Goal: Book appointment/travel/reservation

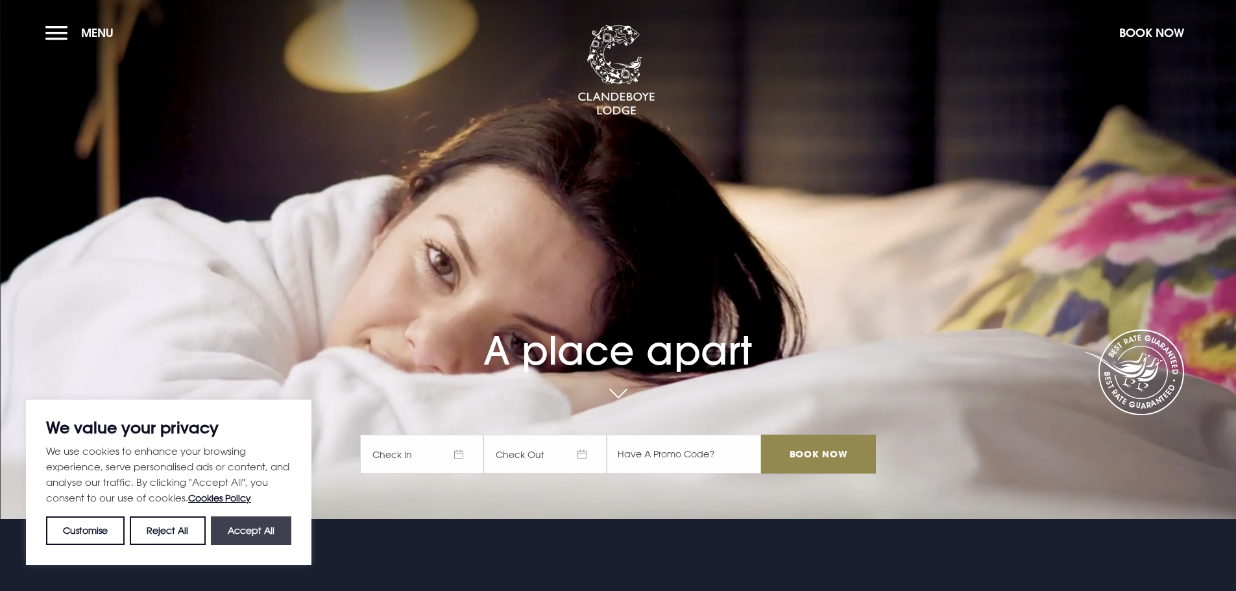
click at [237, 535] on button "Accept All" at bounding box center [251, 530] width 80 height 29
checkbox input "true"
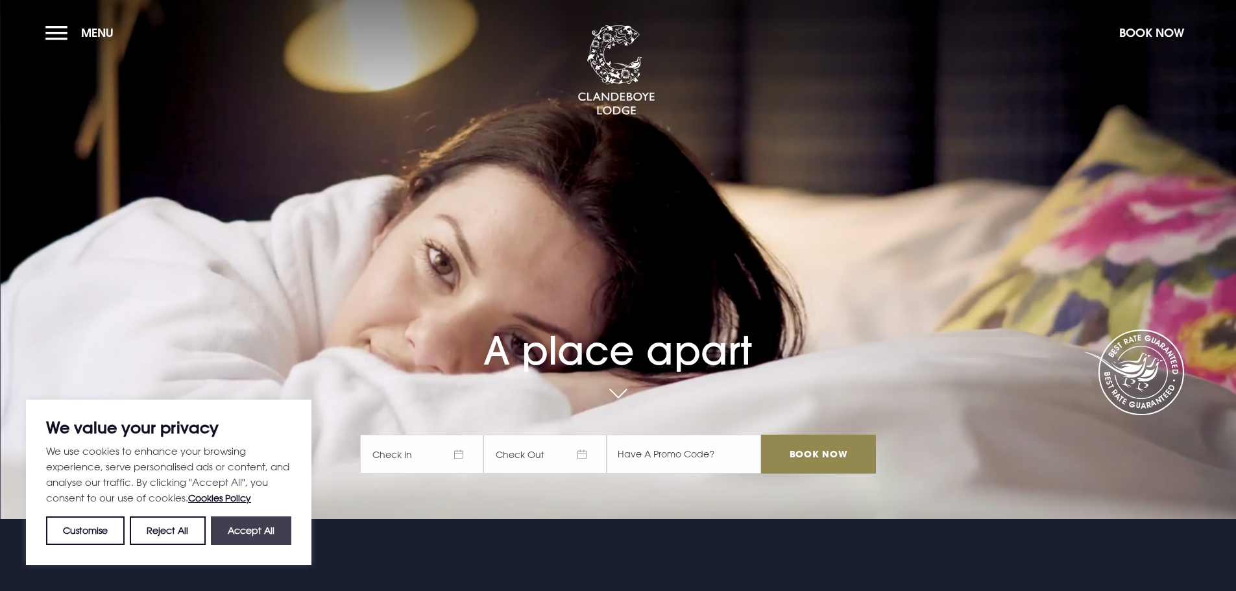
checkbox input "true"
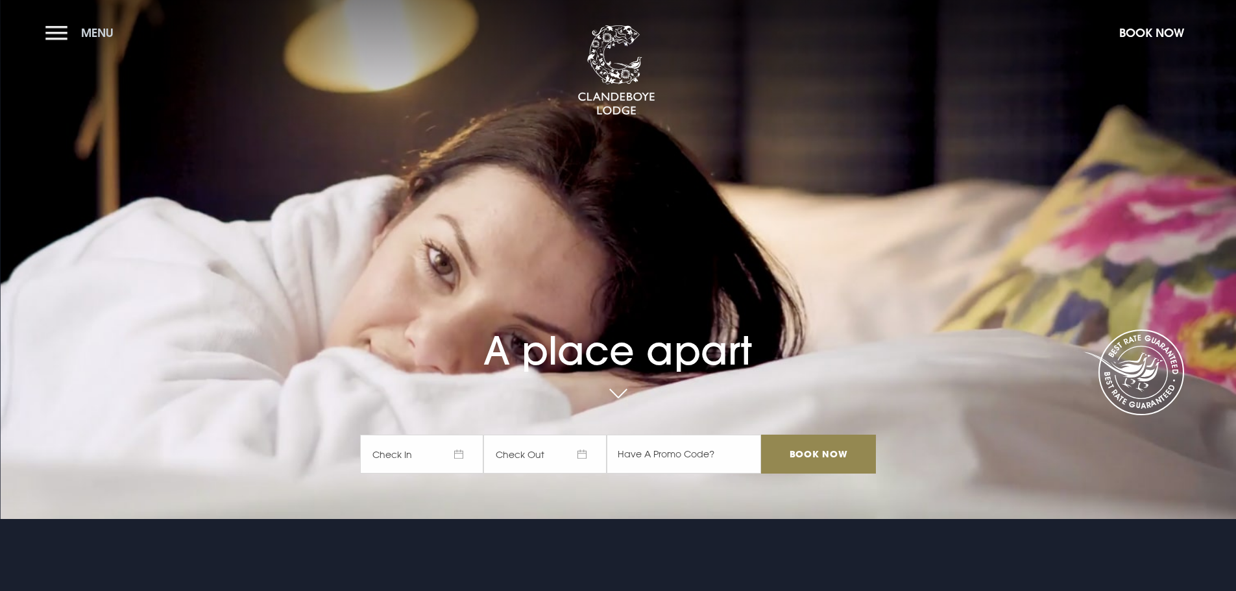
click at [72, 38] on button "Menu" at bounding box center [82, 33] width 75 height 28
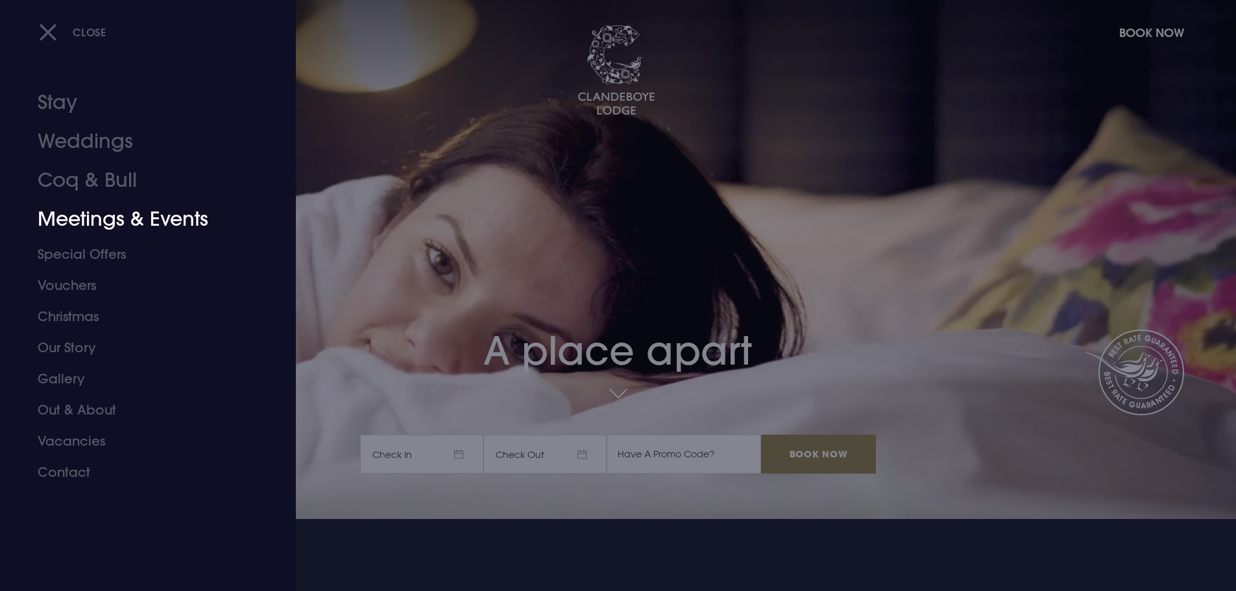
click at [99, 218] on link "Meetings & Events" at bounding box center [140, 219] width 205 height 39
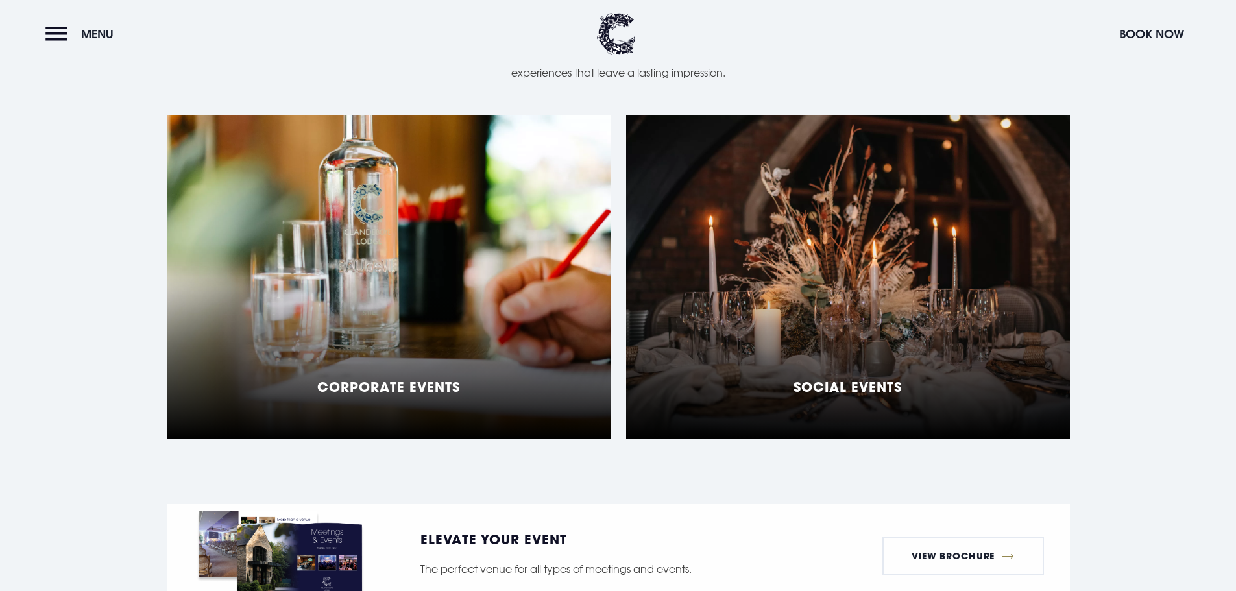
scroll to position [1232, 0]
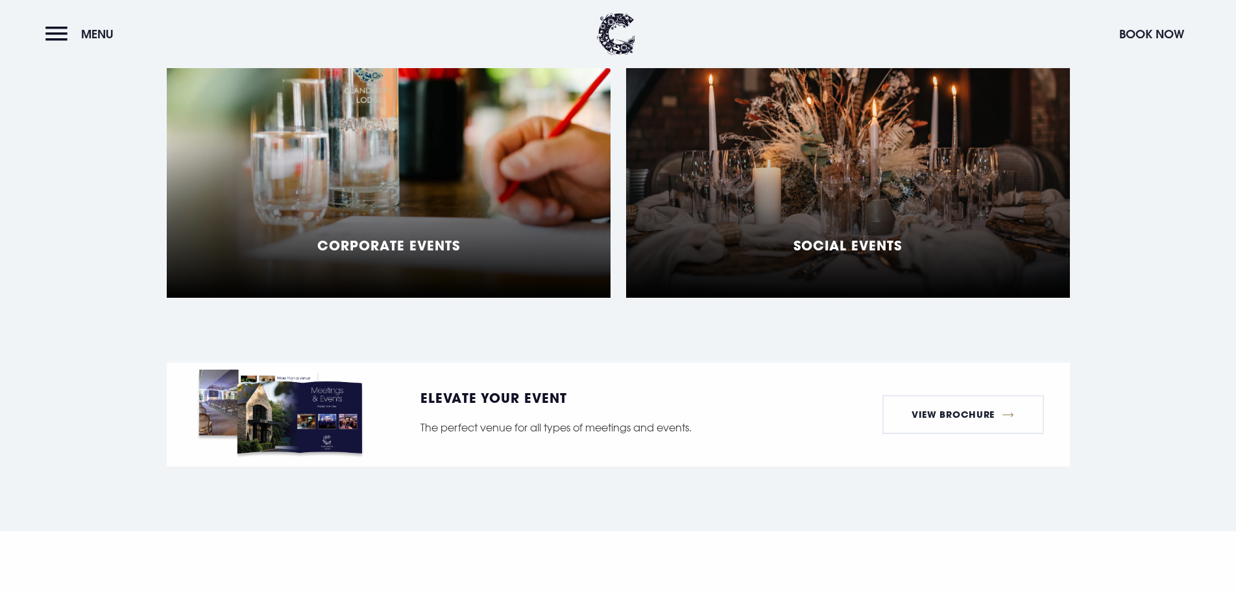
click at [475, 205] on div "Corporate Events" at bounding box center [389, 135] width 444 height 324
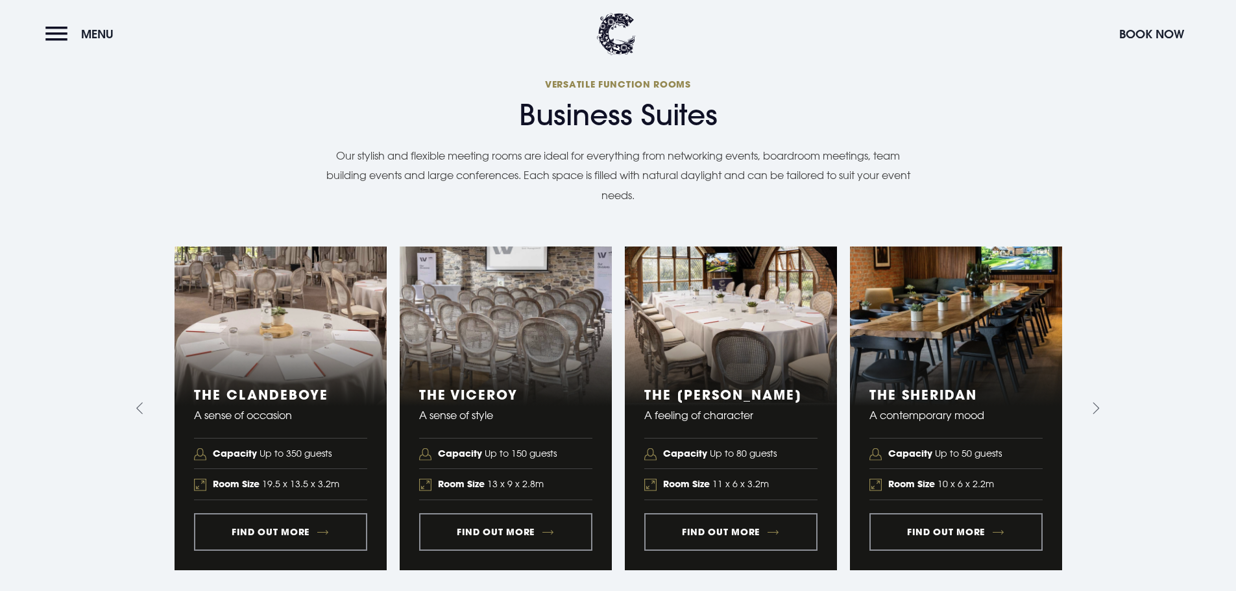
scroll to position [1492, 0]
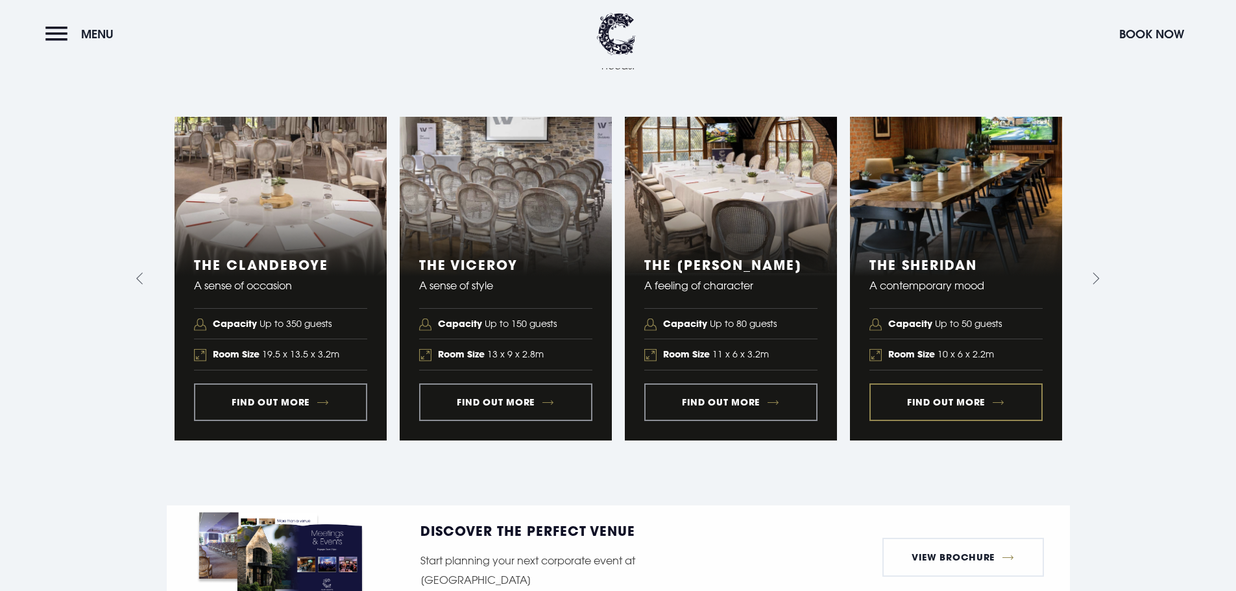
click at [953, 386] on link "4 of 5" at bounding box center [956, 279] width 212 height 324
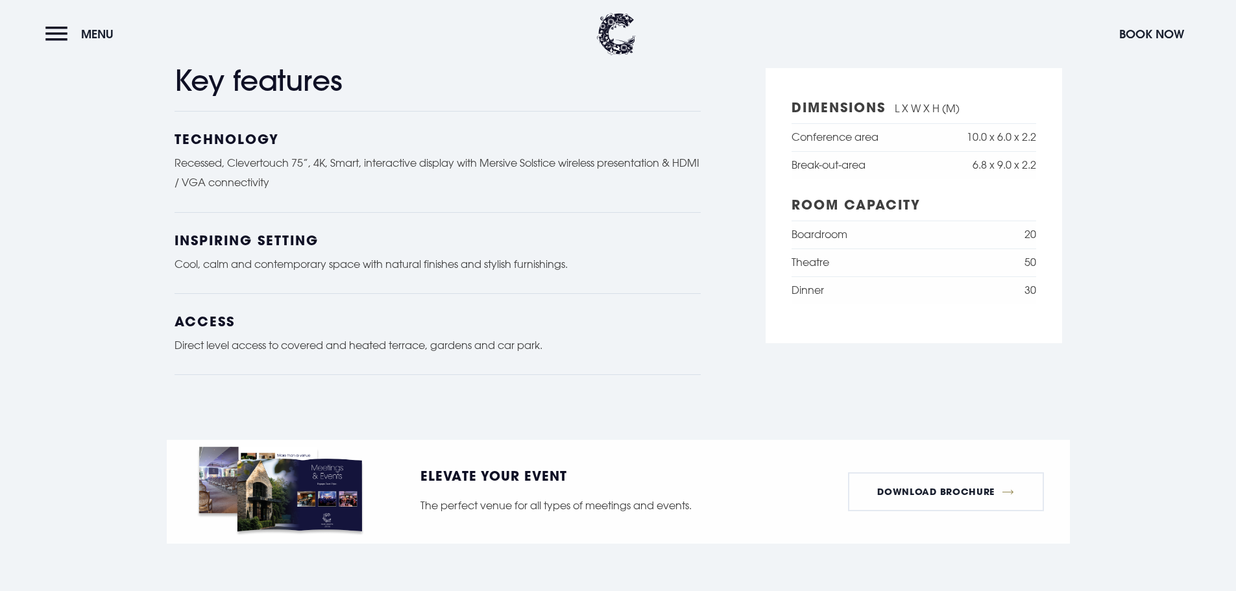
scroll to position [1297, 0]
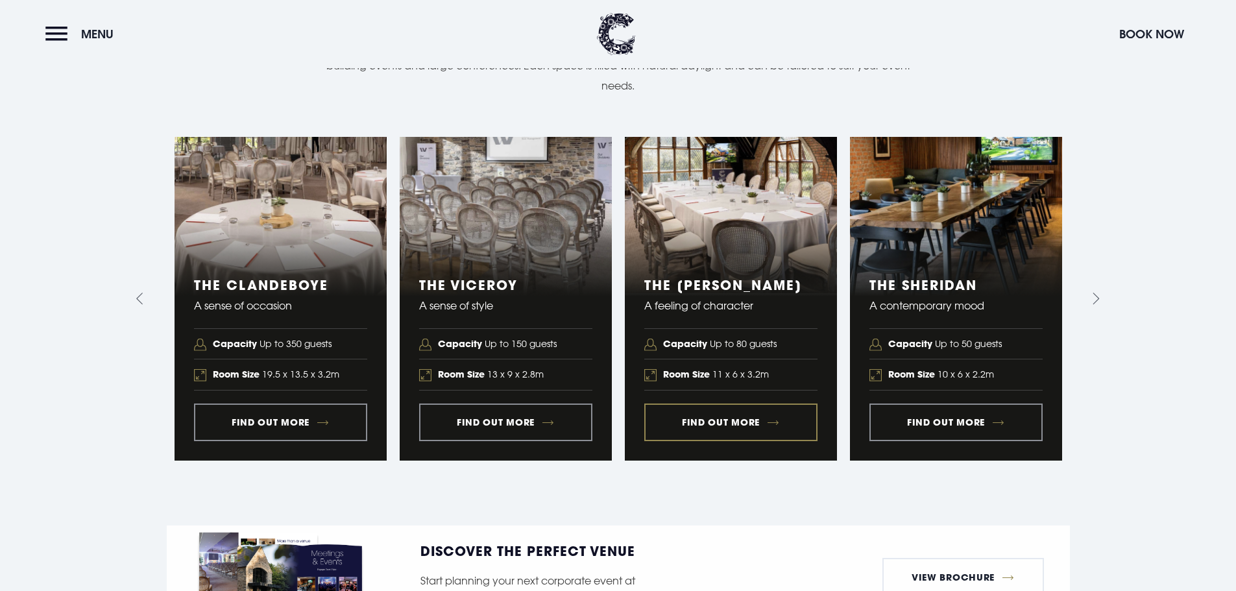
scroll to position [1492, 0]
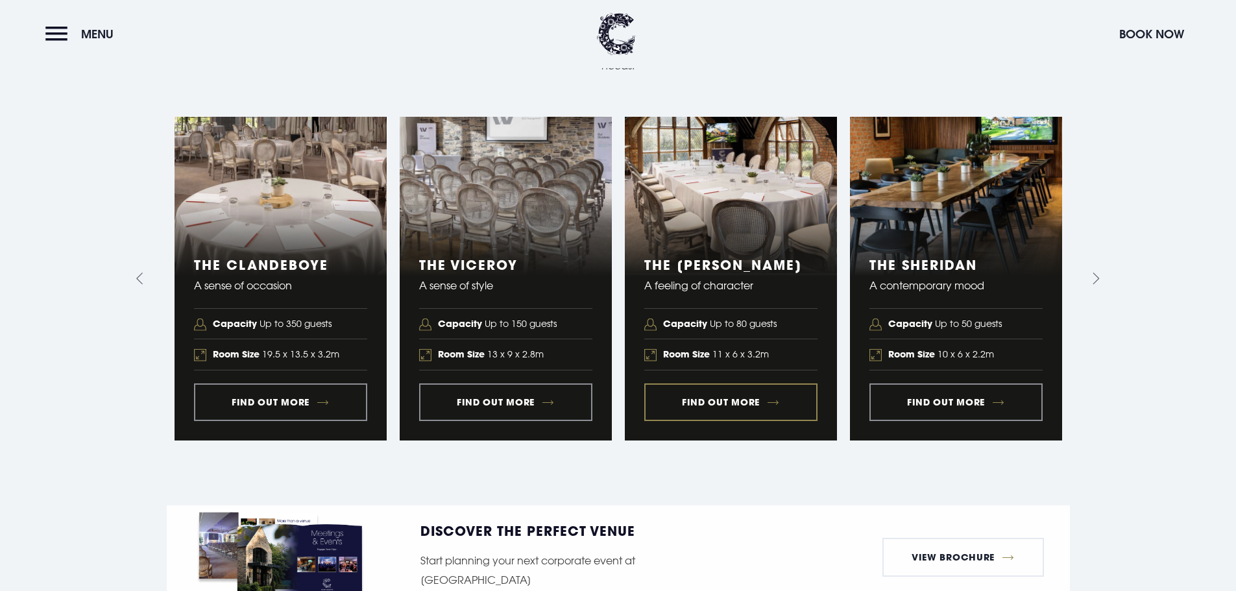
click at [736, 217] on link "3 of 5" at bounding box center [731, 279] width 212 height 324
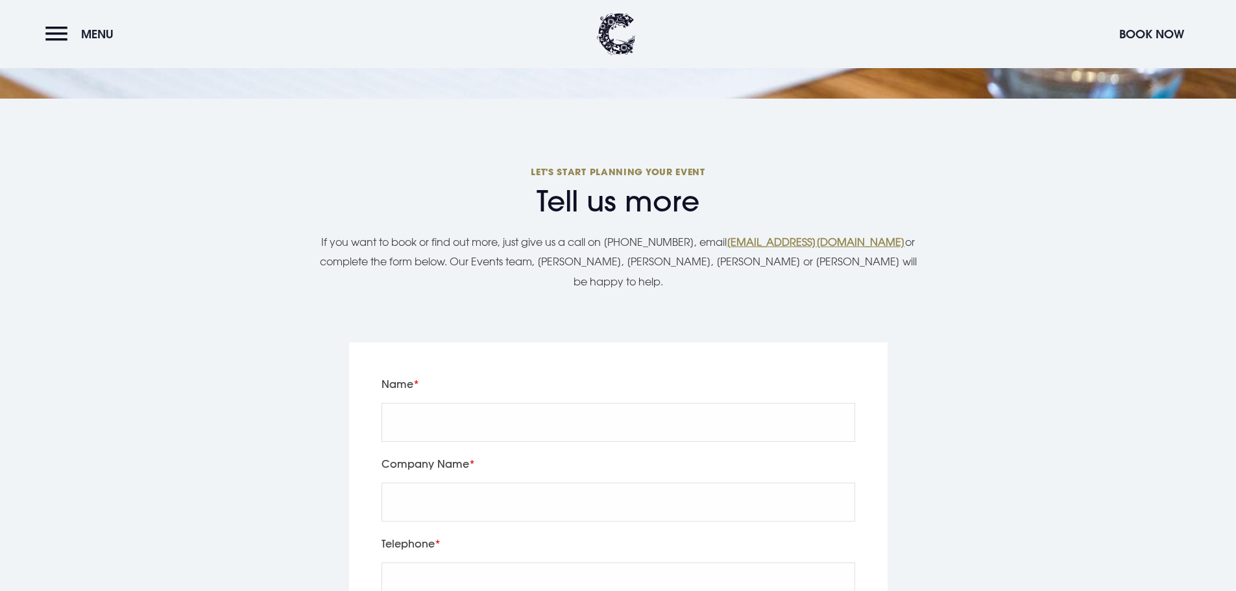
scroll to position [2335, 0]
